Goal: Task Accomplishment & Management: Manage account settings

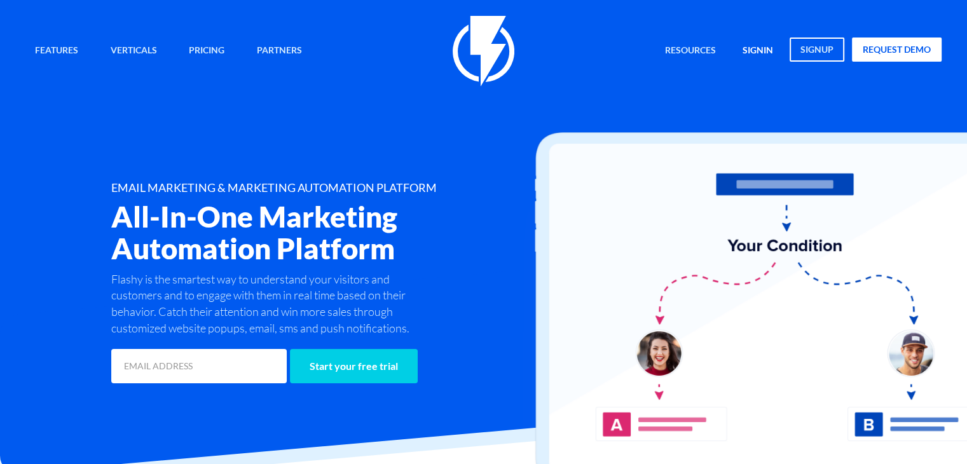
click at [764, 48] on link "signin" at bounding box center [758, 51] width 50 height 27
click at [750, 55] on link "signin" at bounding box center [758, 51] width 50 height 27
click at [828, 53] on link "signup" at bounding box center [817, 50] width 55 height 24
